Goal: Information Seeking & Learning: Learn about a topic

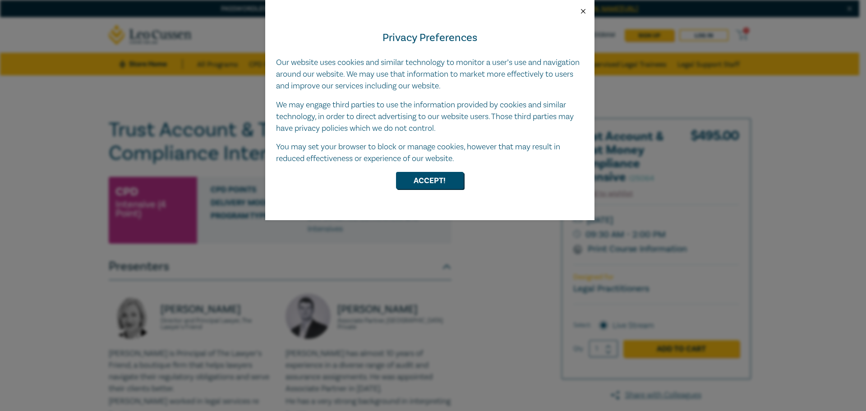
click at [584, 10] on button "Close" at bounding box center [583, 11] width 8 height 8
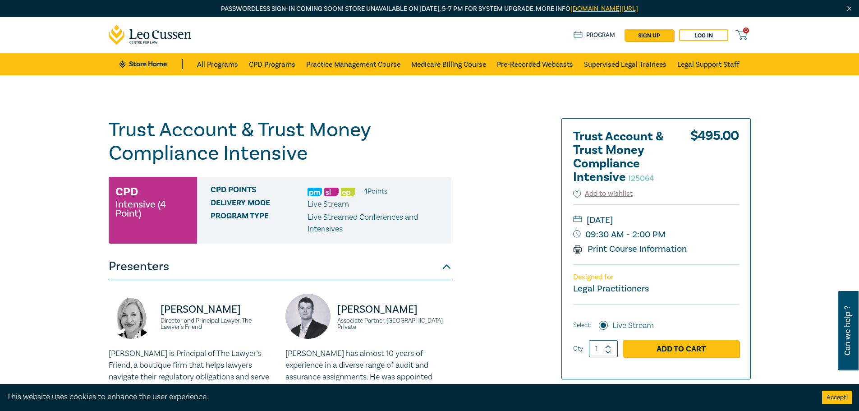
click at [337, 59] on link "Practice Management Course" at bounding box center [353, 64] width 94 height 23
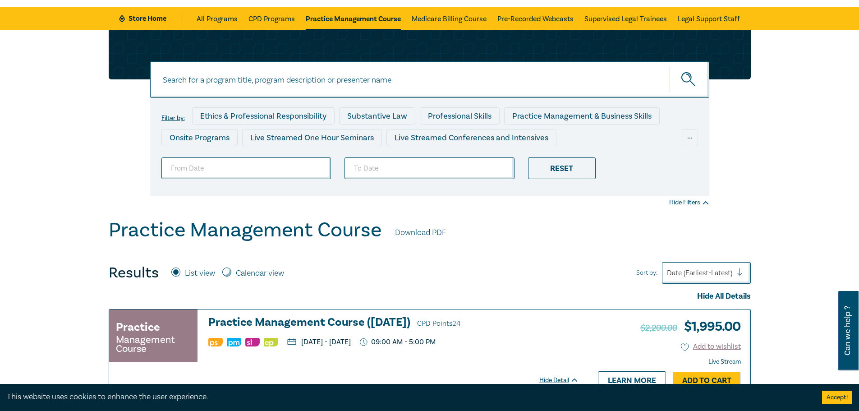
scroll to position [45, 0]
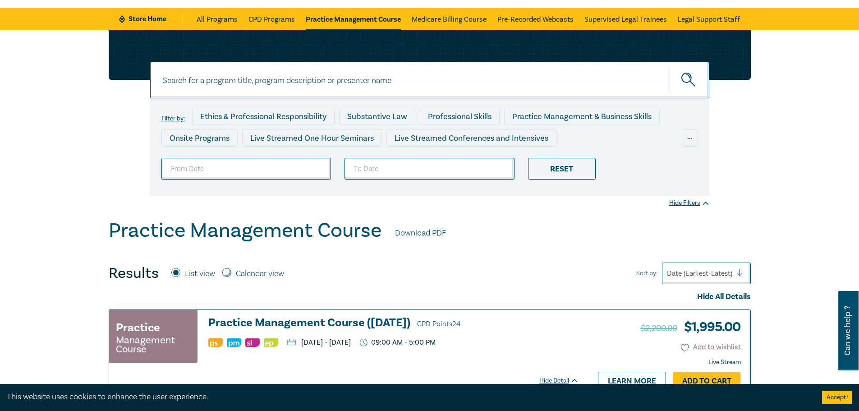
click at [231, 82] on input at bounding box center [429, 80] width 559 height 37
click at [670, 66] on button "submit" at bounding box center [690, 80] width 40 height 28
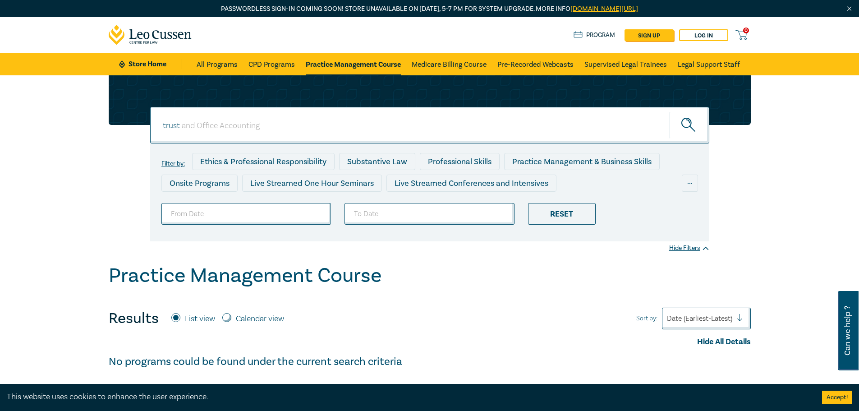
click at [691, 126] on icon "submit" at bounding box center [689, 126] width 16 height 16
click at [186, 121] on div "trust" at bounding box center [429, 125] width 559 height 37
type input "trust account"
click at [670, 111] on button "submit" at bounding box center [690, 125] width 40 height 28
click at [684, 124] on icon "submit" at bounding box center [689, 126] width 16 height 16
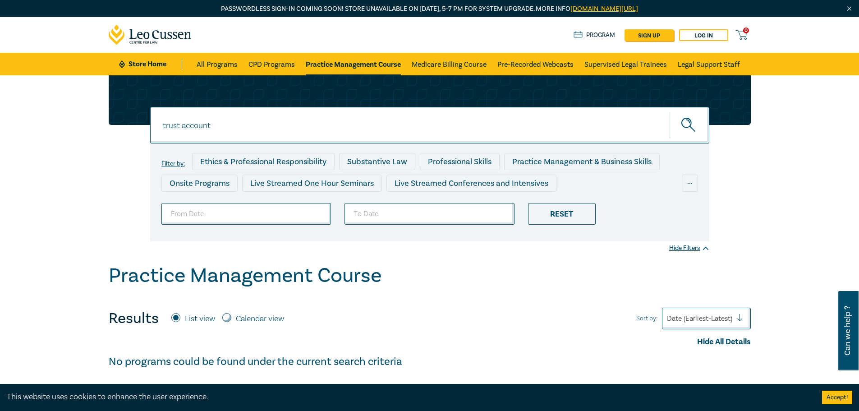
click at [215, 62] on link "All Programs" at bounding box center [217, 64] width 41 height 23
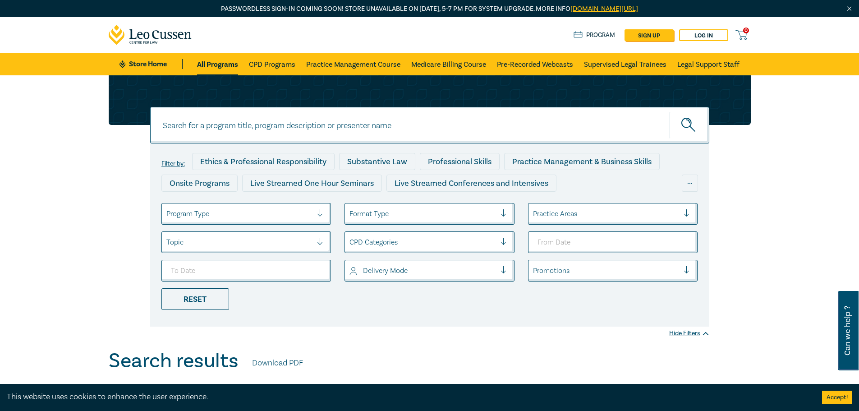
click at [209, 128] on input at bounding box center [429, 125] width 559 height 37
type input "trust account"
click at [670, 111] on button "submit" at bounding box center [690, 125] width 40 height 28
click at [684, 125] on icon "submit" at bounding box center [689, 126] width 16 height 16
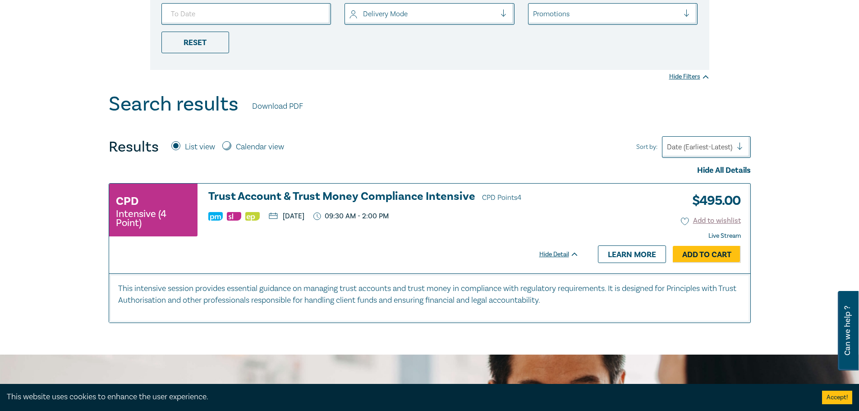
scroll to position [316, 0]
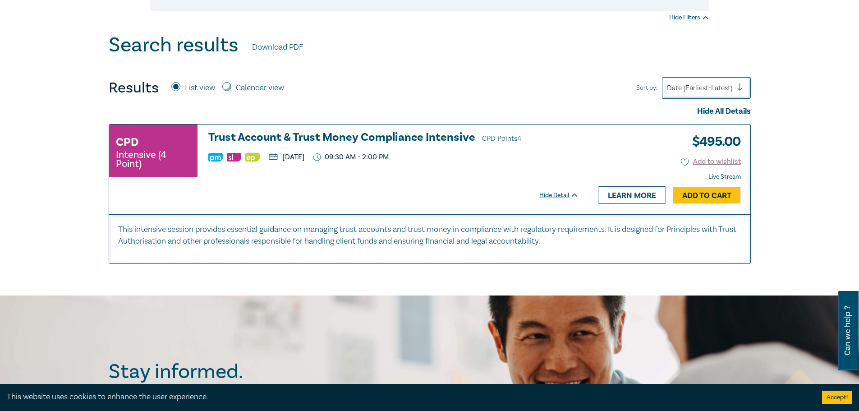
click at [603, 241] on p "This intensive session provides essential guidance on managing trust accounts a…" at bounding box center [429, 235] width 623 height 23
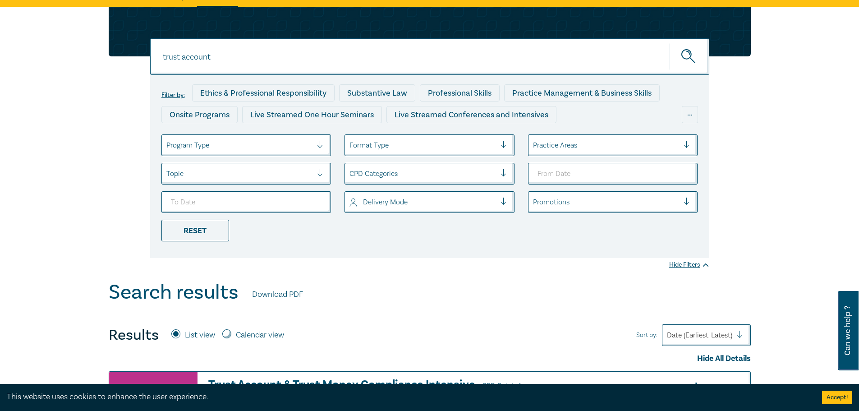
scroll to position [0, 0]
